Goal: Task Accomplishment & Management: Manage account settings

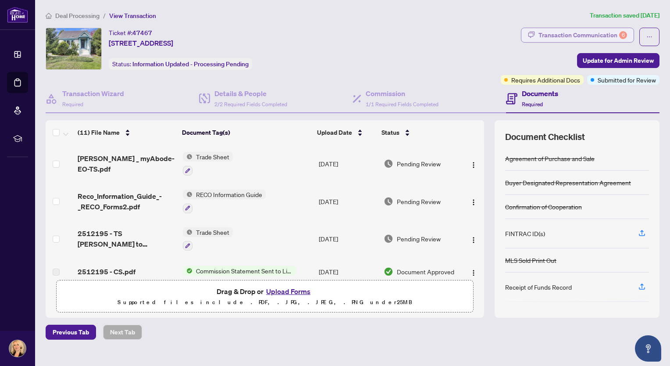
click at [563, 31] on div "Transaction Communication 6" at bounding box center [582, 35] width 89 height 14
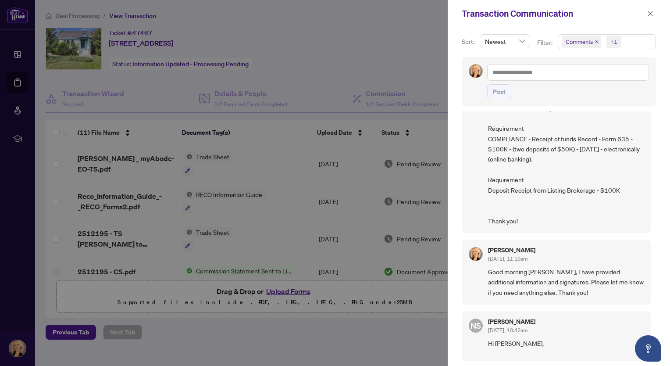
scroll to position [175, 0]
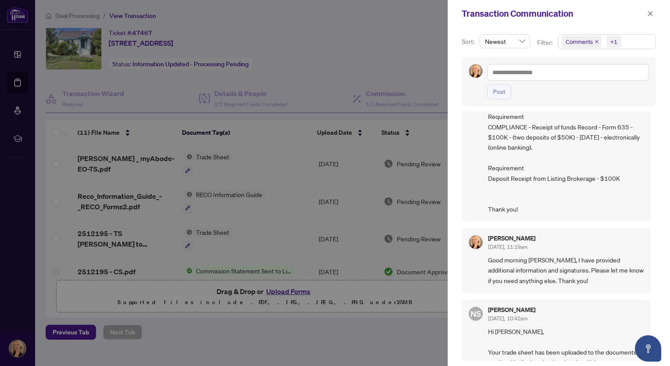
click at [370, 316] on div at bounding box center [335, 183] width 670 height 366
click at [647, 14] on icon "close" at bounding box center [650, 14] width 6 height 6
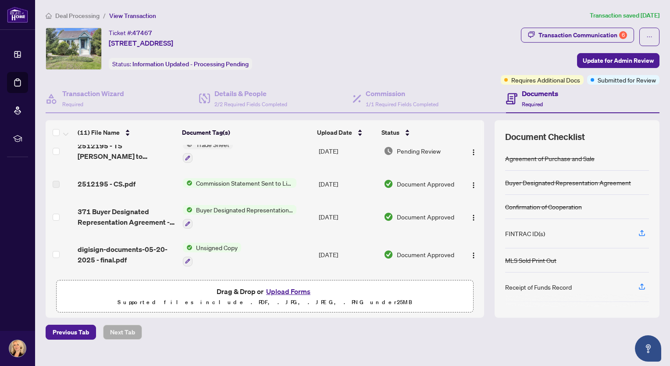
scroll to position [219, 0]
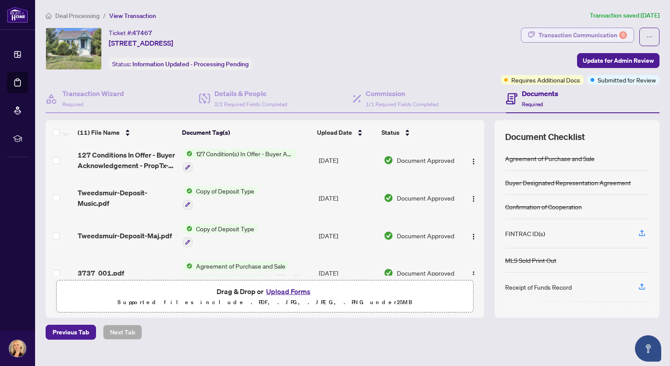
click at [551, 31] on div "Transaction Communication 6" at bounding box center [582, 35] width 89 height 14
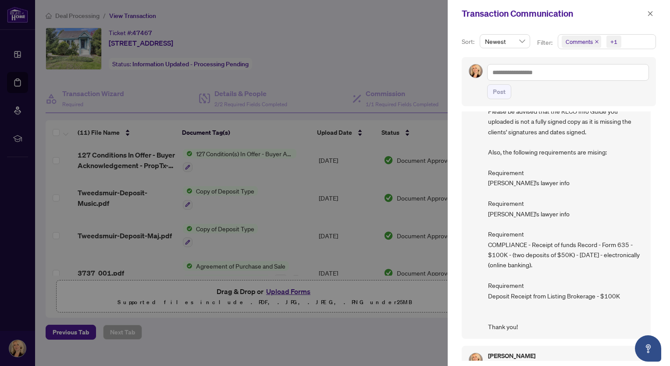
scroll to position [44, 0]
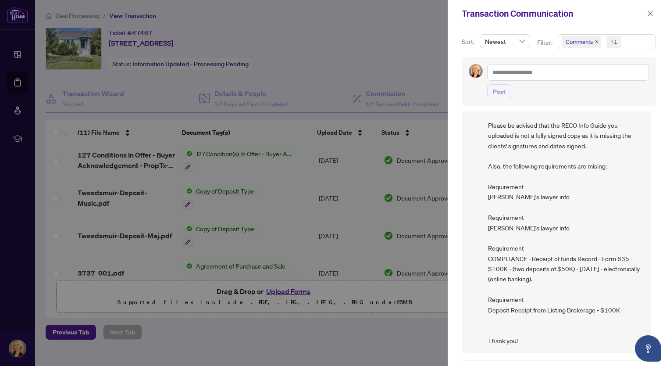
click at [327, 69] on div at bounding box center [335, 183] width 670 height 366
click at [651, 14] on icon "close" at bounding box center [650, 14] width 6 height 6
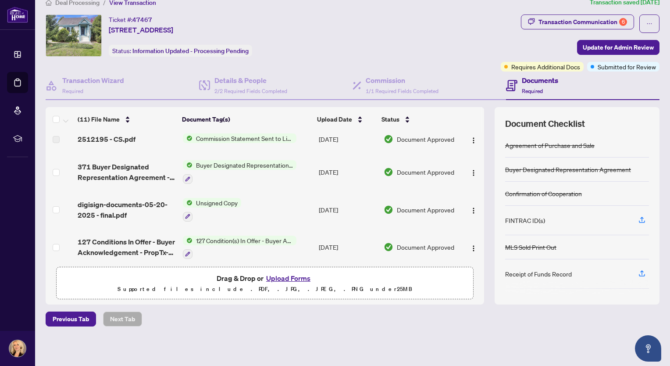
scroll to position [131, 0]
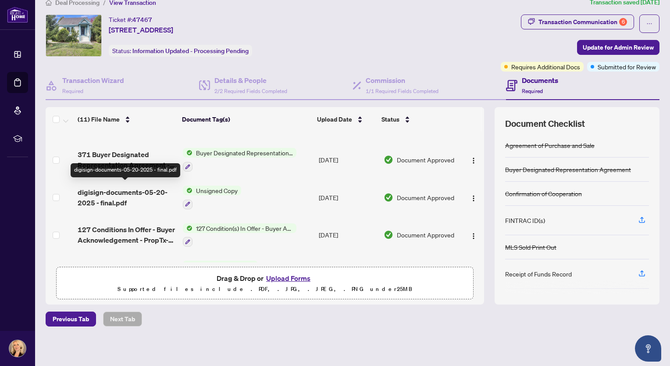
click at [109, 188] on span "digisign-documents-05-20-2025 - final.pdf" at bounding box center [127, 197] width 98 height 21
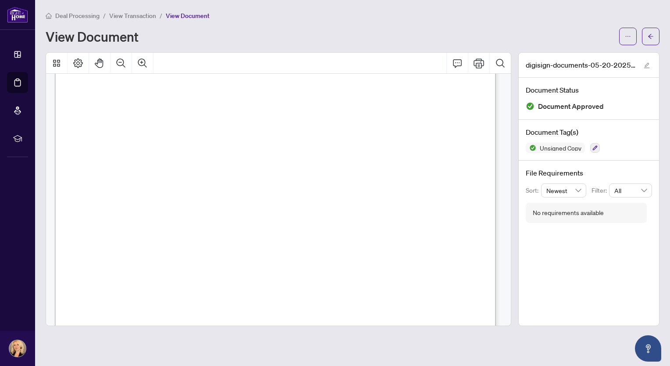
scroll to position [4427, 0]
click at [138, 161] on span "Seller’s Lawyer ...............................................................…" at bounding box center [162, 159] width 157 height 7
click at [138, 160] on span "Seller’s Lawyer ...............................................................…" at bounding box center [162, 159] width 157 height 7
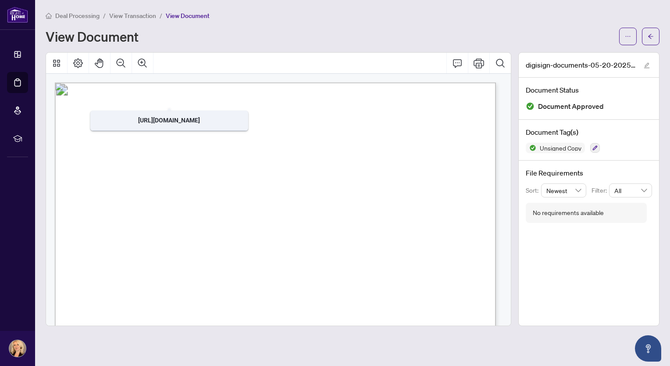
click at [231, 64] on div at bounding box center [278, 63] width 465 height 21
click at [251, 37] on div "View Document" at bounding box center [330, 36] width 568 height 14
click at [335, 49] on div "Deal Processing / View Transaction / View Document View Document digisign-docum…" at bounding box center [353, 168] width 614 height 315
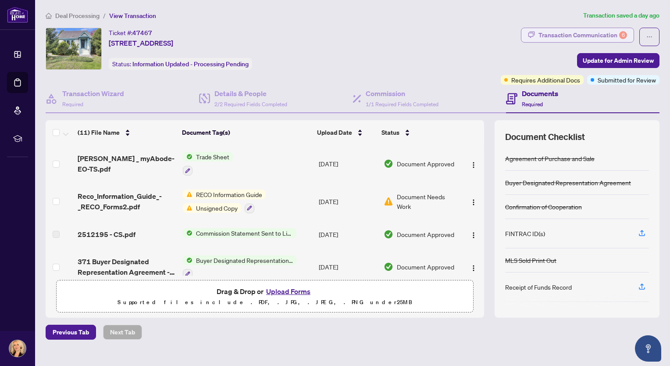
click at [554, 35] on div "Transaction Communication 6" at bounding box center [582, 35] width 89 height 14
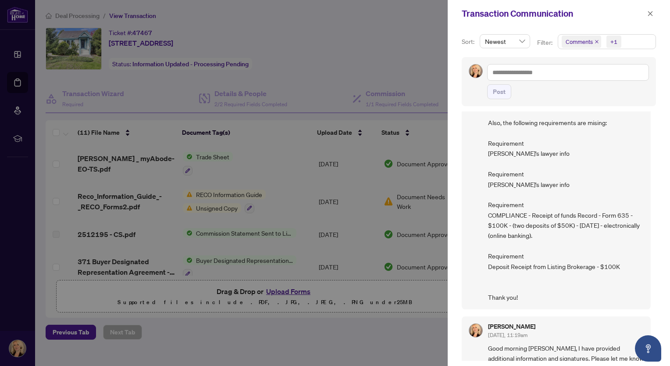
scroll to position [88, 0]
drag, startPoint x: 650, startPoint y: 160, endPoint x: 651, endPoint y: 171, distance: 11.0
click at [651, 171] on div "[PERSON_NAME] [DATE], 10:39am Hi [PERSON_NAME], Please be advised that the RECO…" at bounding box center [558, 235] width 194 height 249
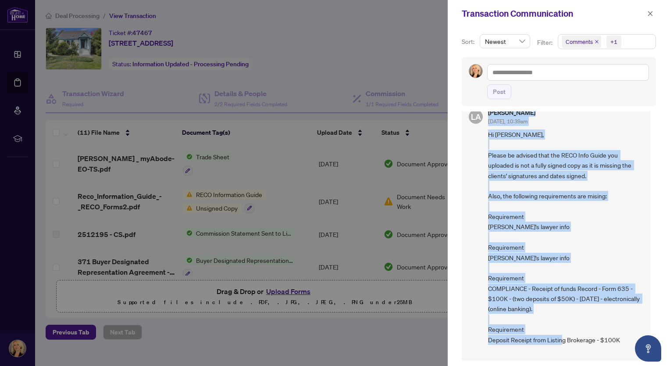
scroll to position [0, 0]
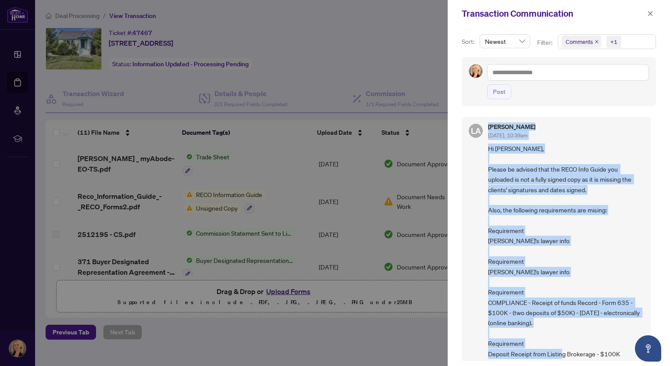
drag, startPoint x: 622, startPoint y: 309, endPoint x: 485, endPoint y: 127, distance: 228.3
click at [485, 127] on div "[PERSON_NAME] [DATE], 10:39am Hi [PERSON_NAME], Please be advised that the RECO…" at bounding box center [555, 257] width 189 height 280
drag, startPoint x: 485, startPoint y: 127, endPoint x: 491, endPoint y: 124, distance: 6.9
copy div "[PERSON_NAME] [DATE], 10:39am Hi [PERSON_NAME], Please be advised that the RECO…"
